Goal: Check status: Check status

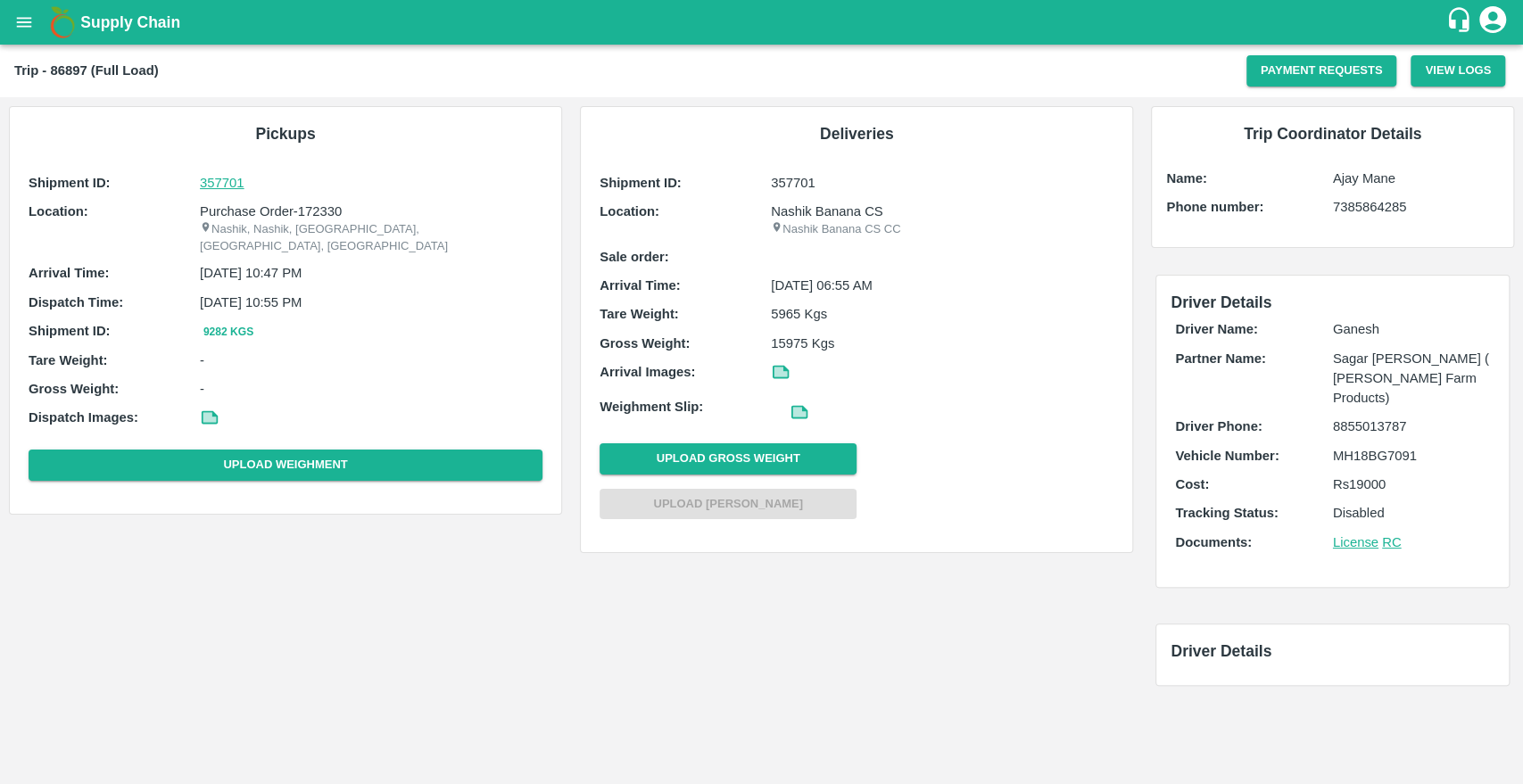
click at [212, 182] on p "357701" at bounding box center [372, 183] width 343 height 20
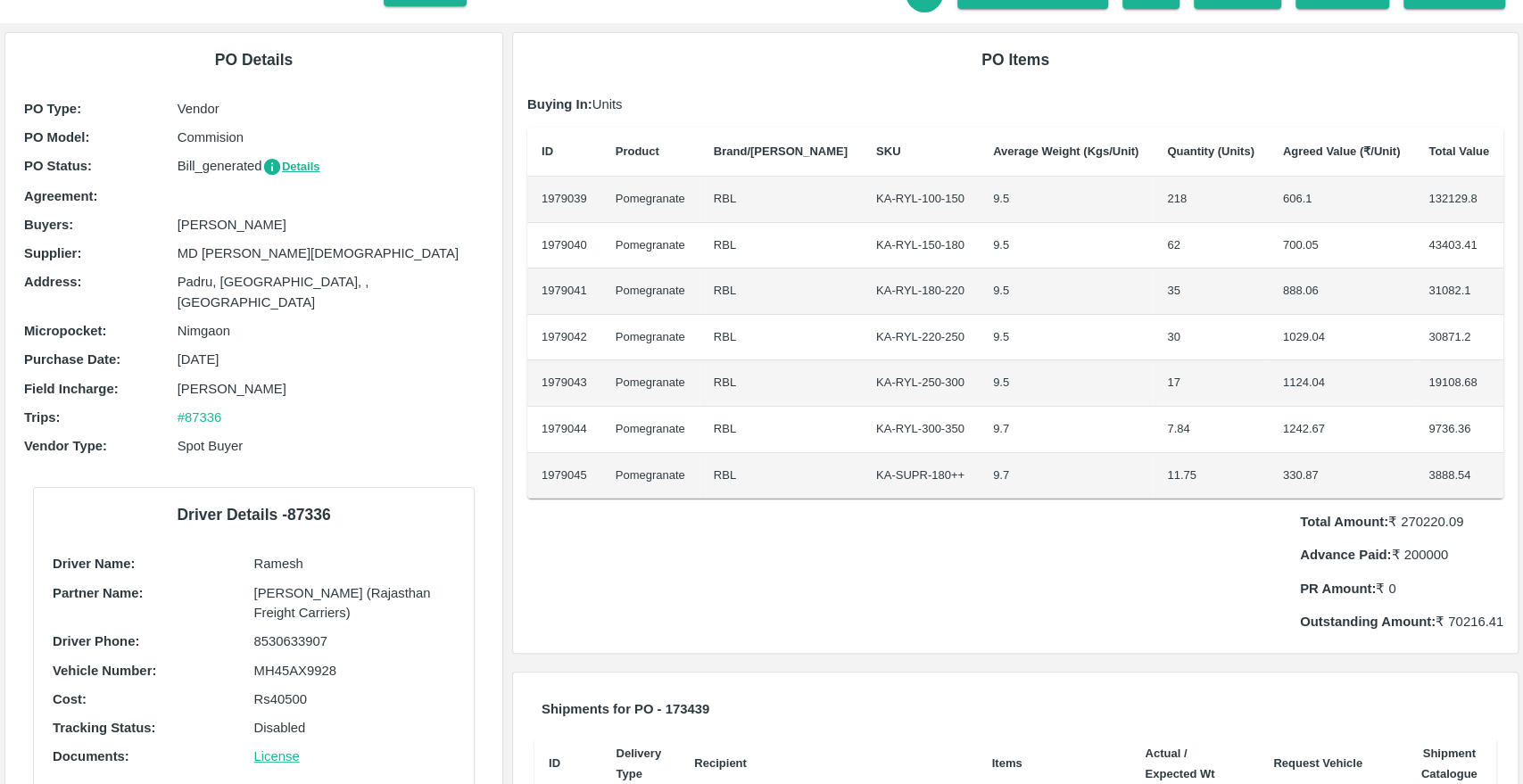
scroll to position [93, 0]
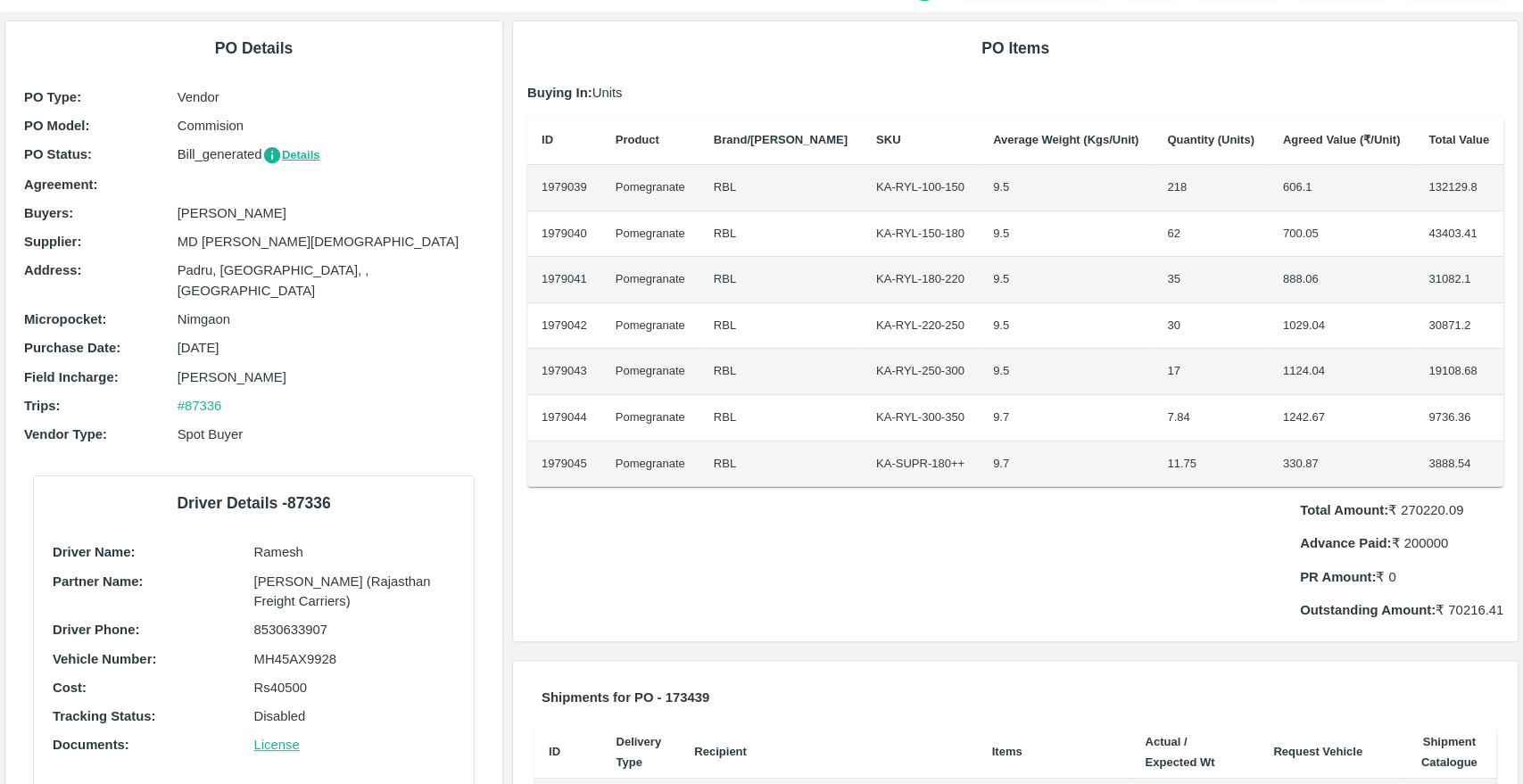
drag, startPoint x: 173, startPoint y: 212, endPoint x: 259, endPoint y: 204, distance: 86.4
click at [259, 204] on div "Buyers : Ujjwal Kumar" at bounding box center [254, 213] width 459 height 20
drag, startPoint x: 175, startPoint y: 254, endPoint x: 292, endPoint y: 232, distance: 119.1
click at [292, 232] on div "PO Type : Vendor PO Model : Commision PO Status : Bill_generated Details Agreem…" at bounding box center [254, 271] width 468 height 375
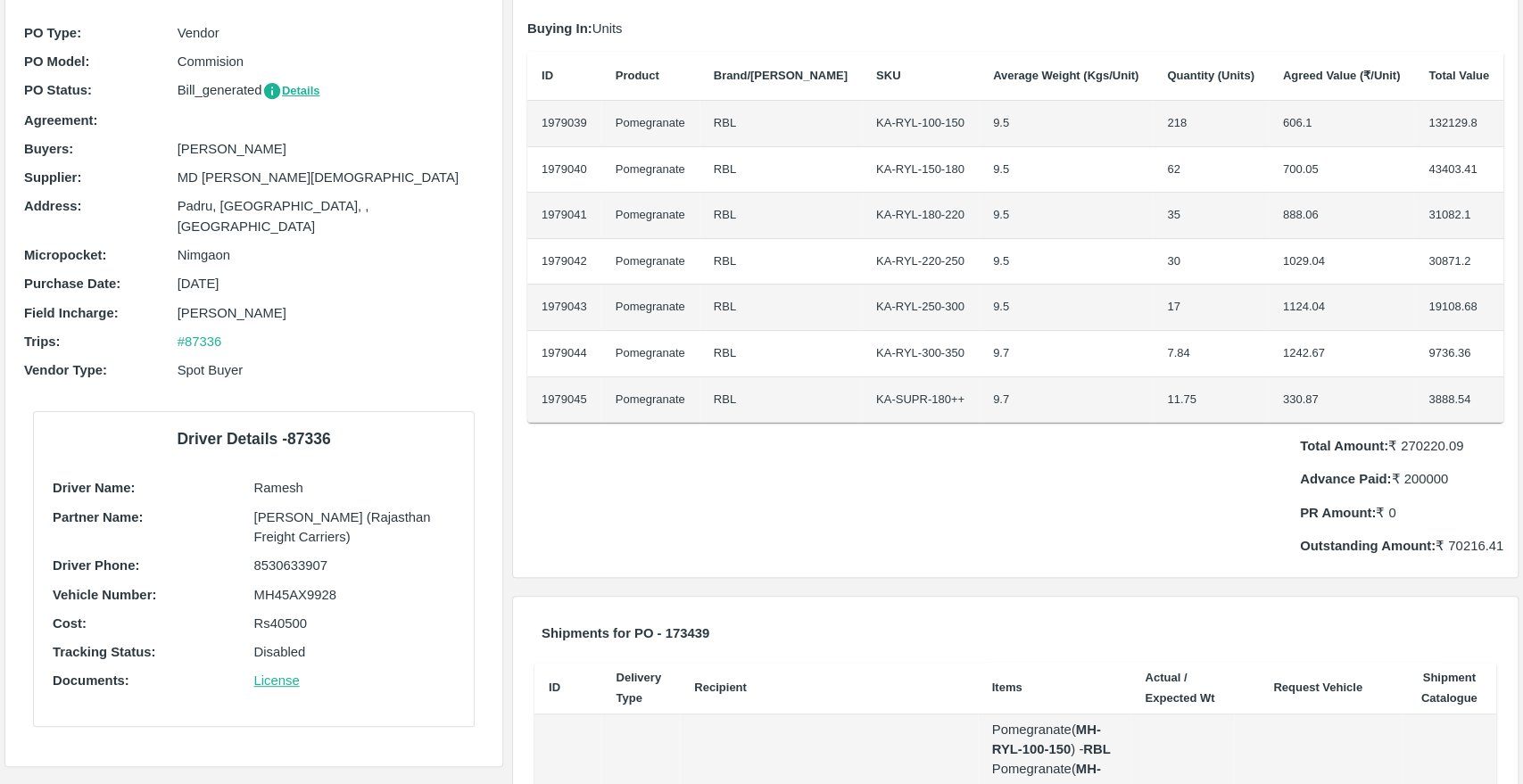
scroll to position [0, 0]
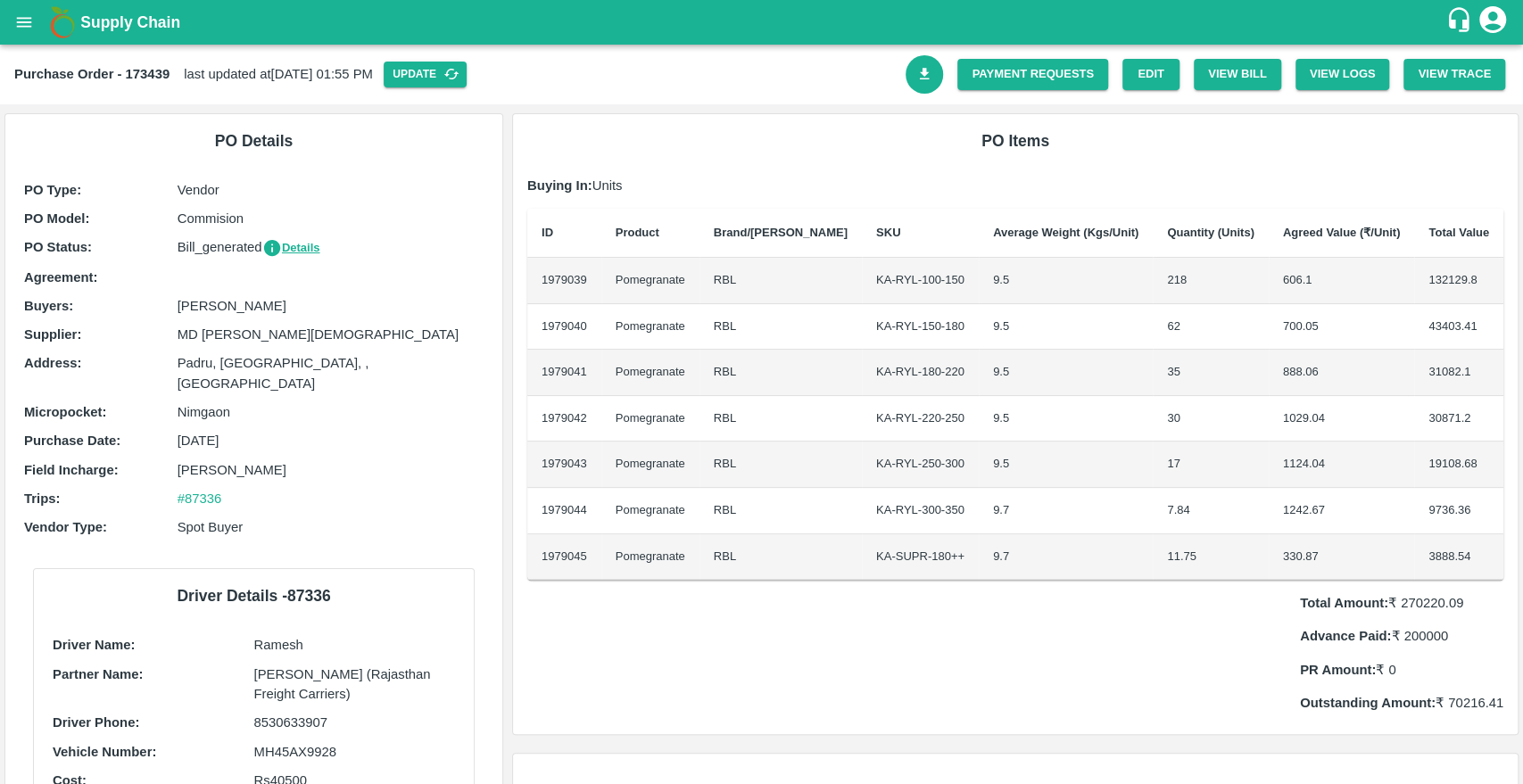
click at [143, 72] on b "Purchase Order - 173439" at bounding box center [92, 74] width 155 height 14
copy b "173439"
click at [27, 18] on icon "open drawer" at bounding box center [24, 22] width 15 height 10
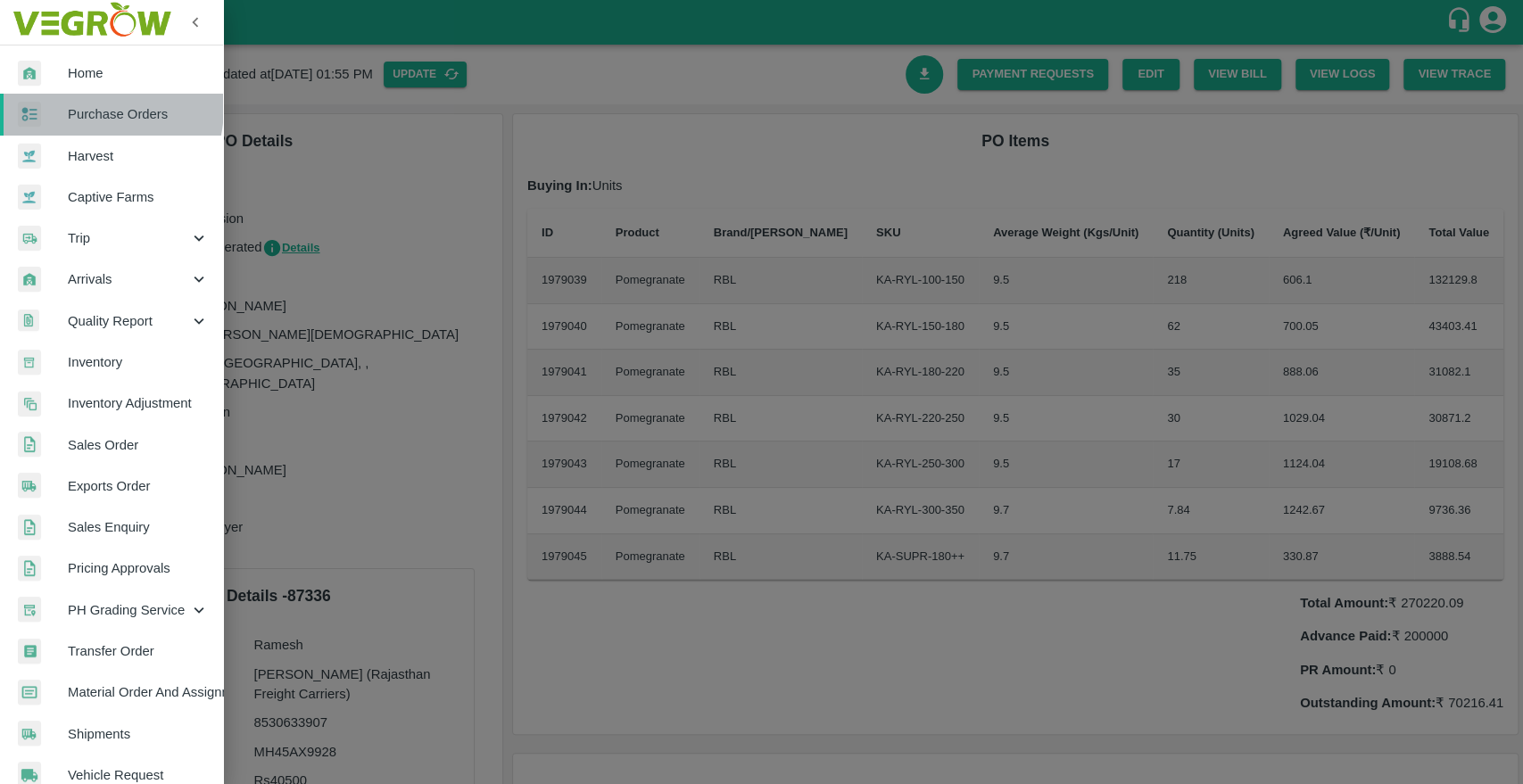
click at [72, 106] on span "Purchase Orders" at bounding box center [138, 115] width 141 height 20
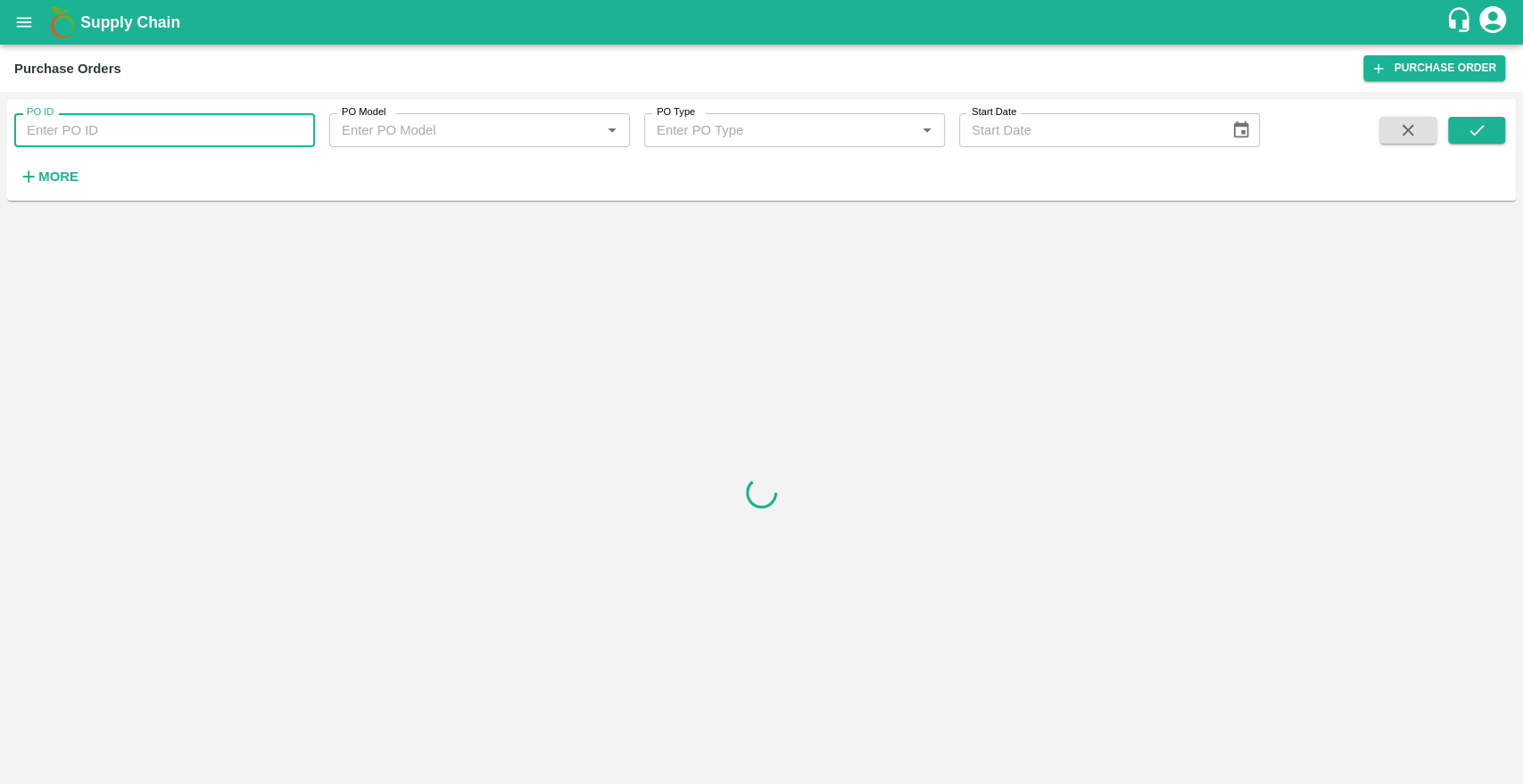
click at [71, 126] on input "PO ID" at bounding box center [164, 131] width 300 height 34
paste input "173439"
type input "173439"
click at [1473, 150] on span at bounding box center [1476, 153] width 57 height 73
click at [1478, 141] on button "submit" at bounding box center [1476, 131] width 57 height 27
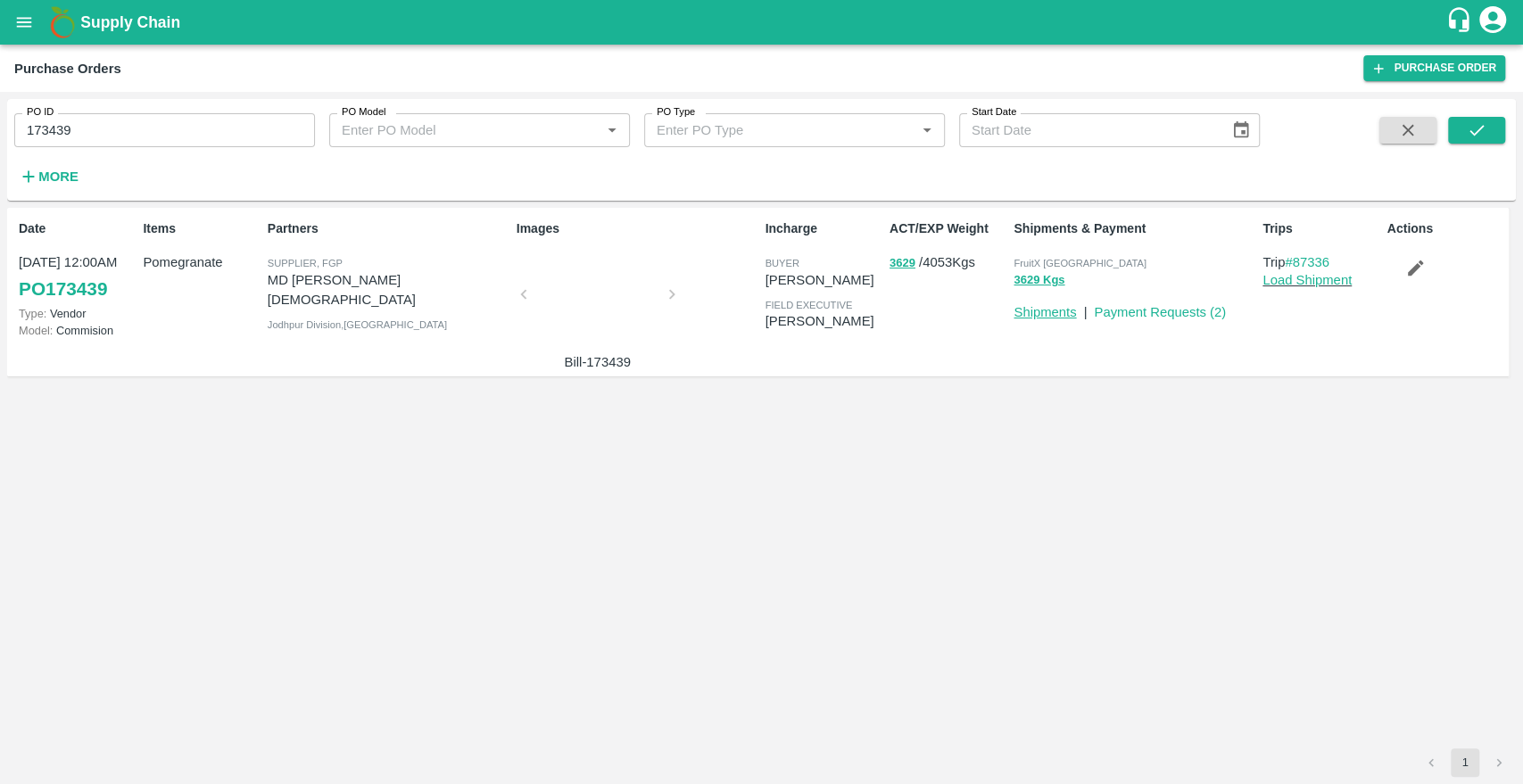
click at [1041, 319] on link "Shipments" at bounding box center [1044, 312] width 62 height 14
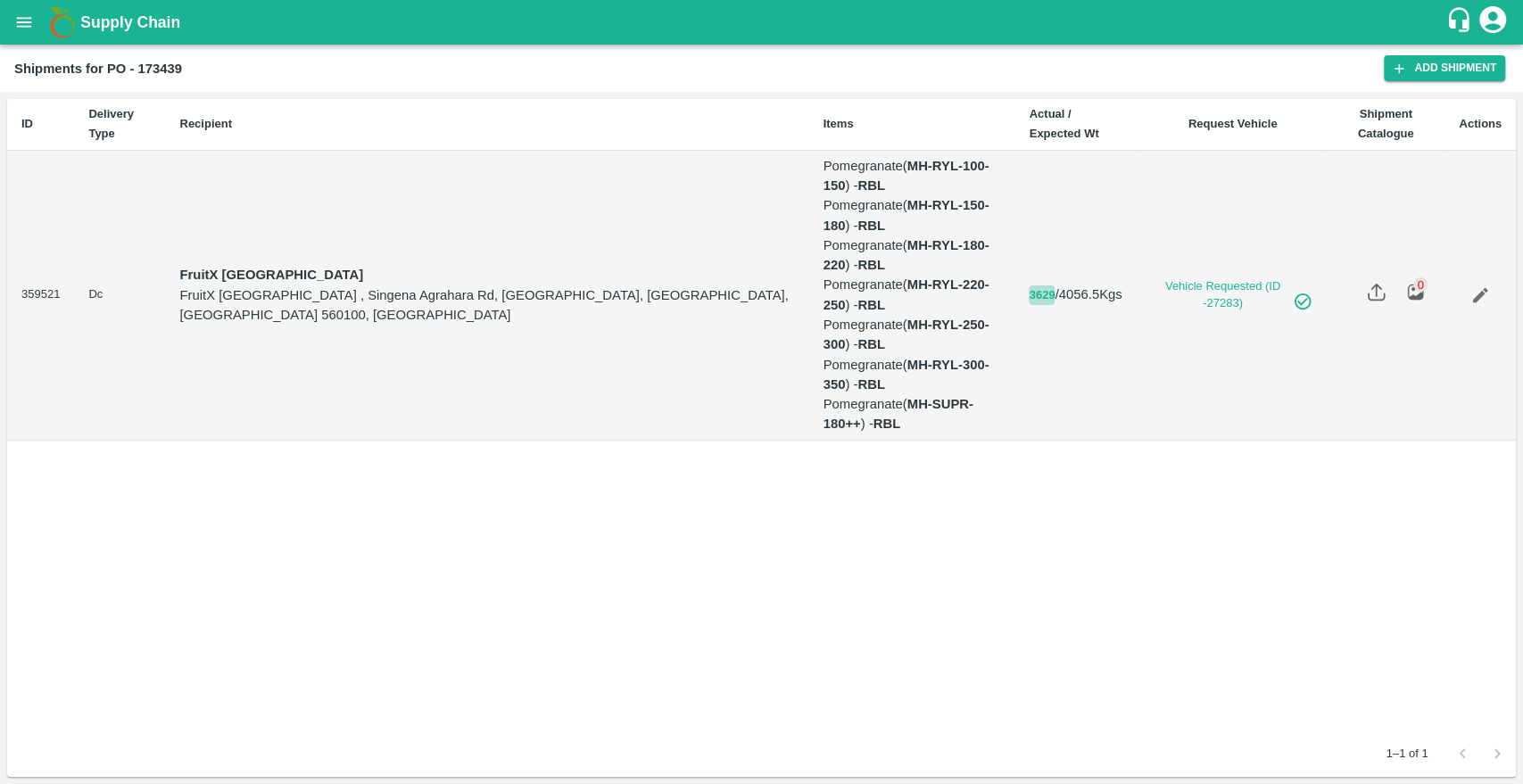
click at [1029, 291] on button "3629" at bounding box center [1041, 295] width 26 height 21
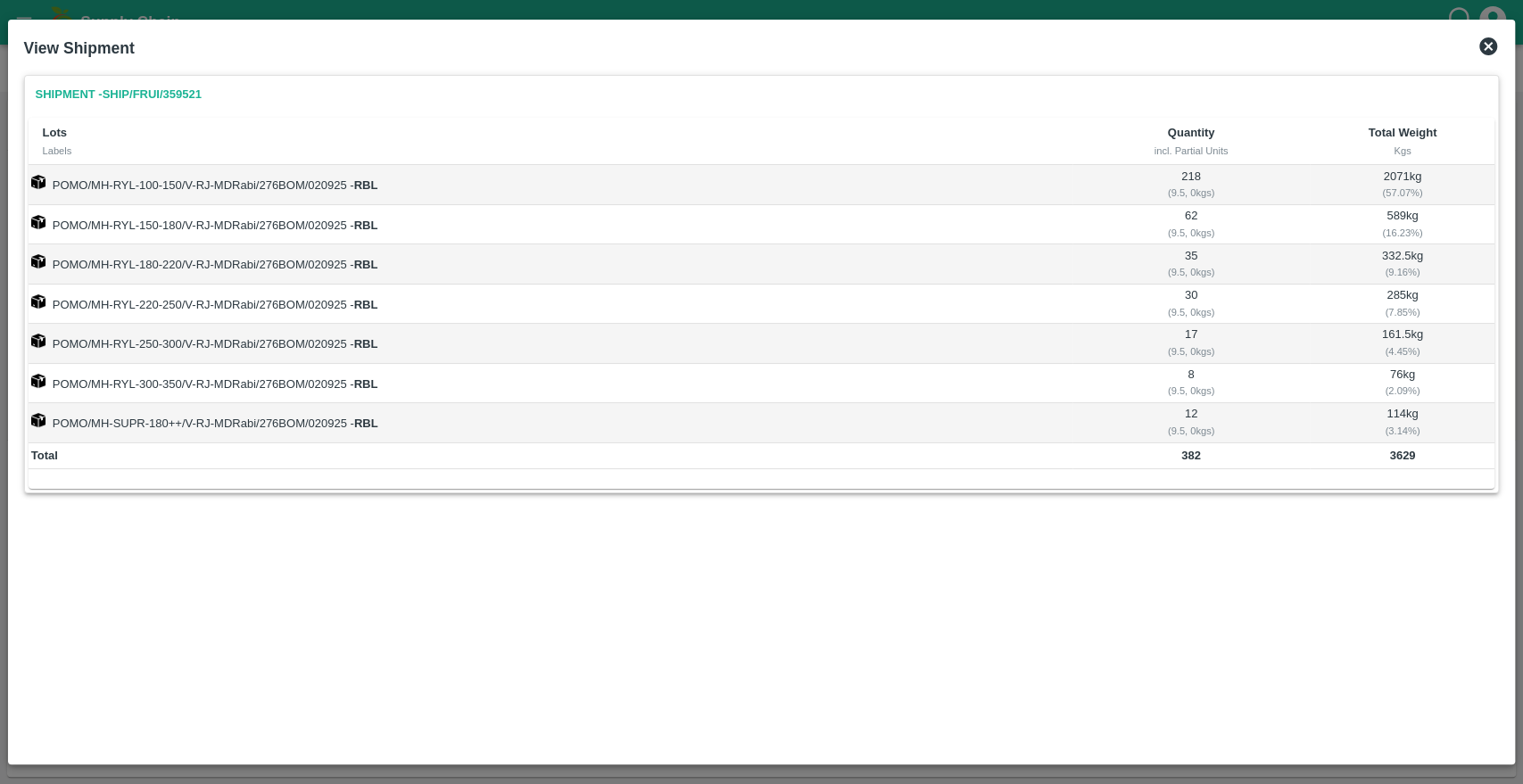
click at [1494, 47] on icon at bounding box center [1489, 47] width 18 height 18
